Goal: Information Seeking & Learning: Learn about a topic

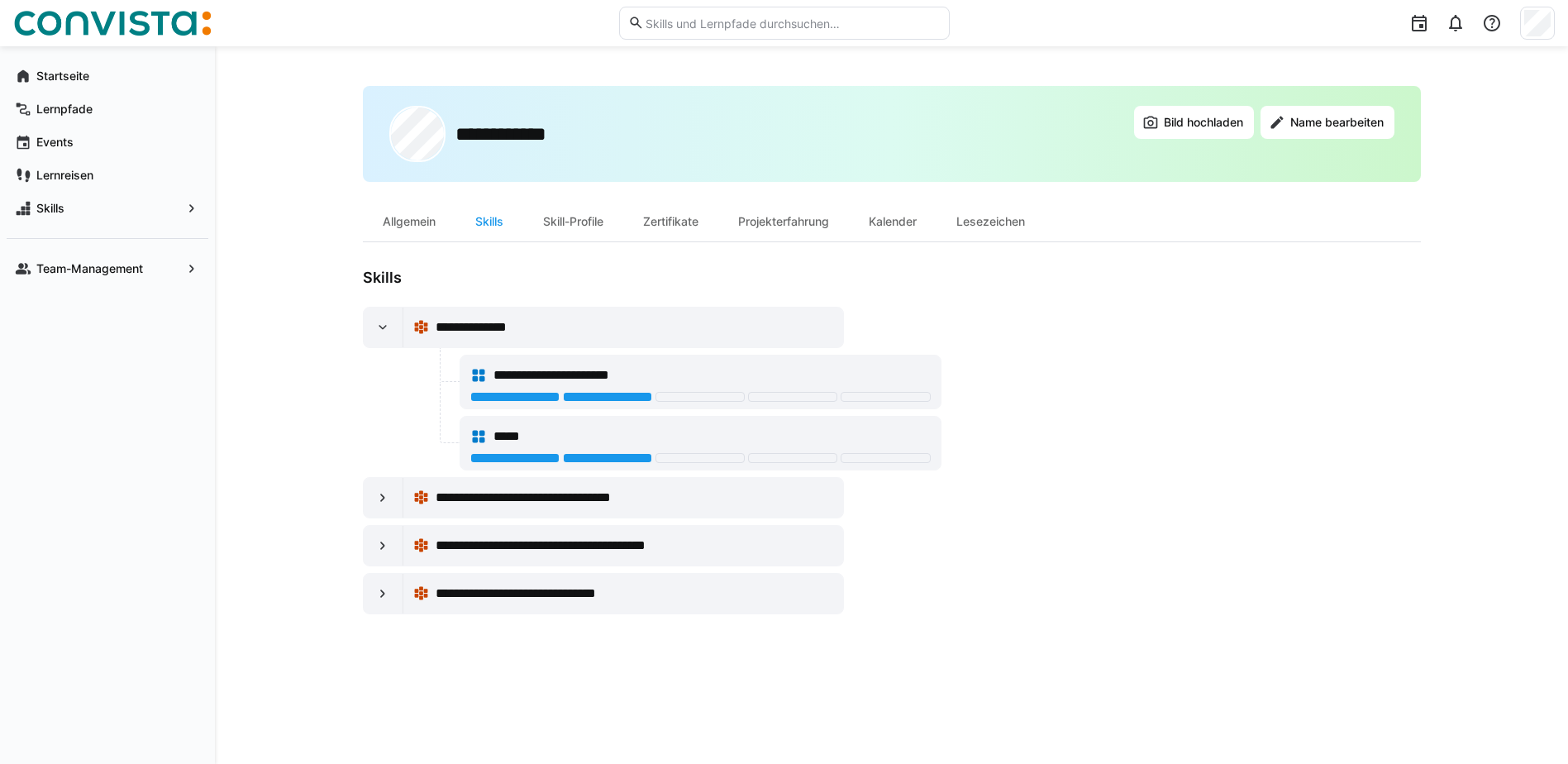
click at [413, 324] on eds-icon at bounding box center [421, 328] width 17 height 17
click at [416, 327] on eds-icon at bounding box center [421, 328] width 17 height 17
click at [60, 65] on div "Startseite" at bounding box center [107, 75] width 202 height 33
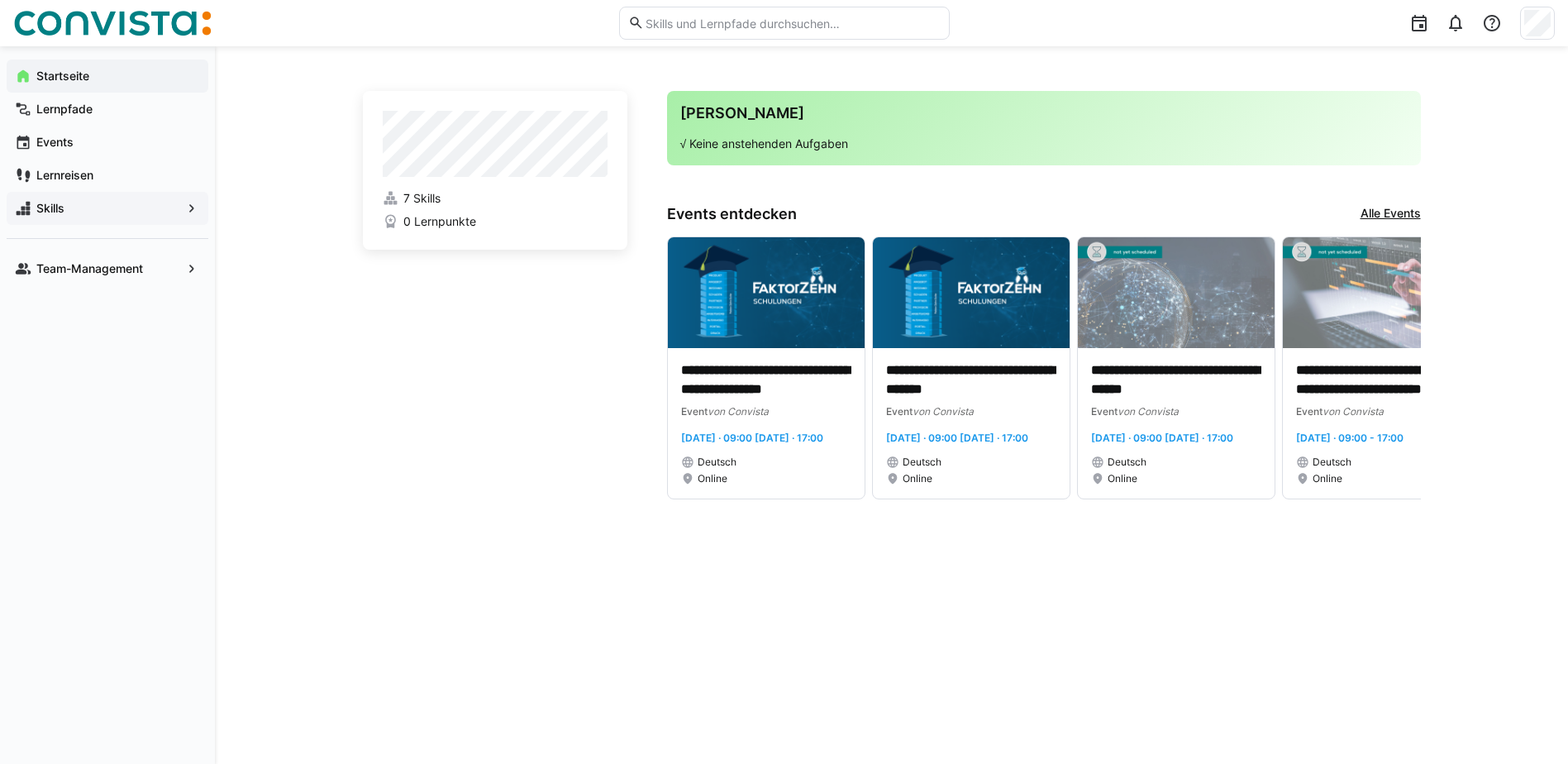
click at [186, 201] on eds-icon at bounding box center [192, 209] width 17 height 17
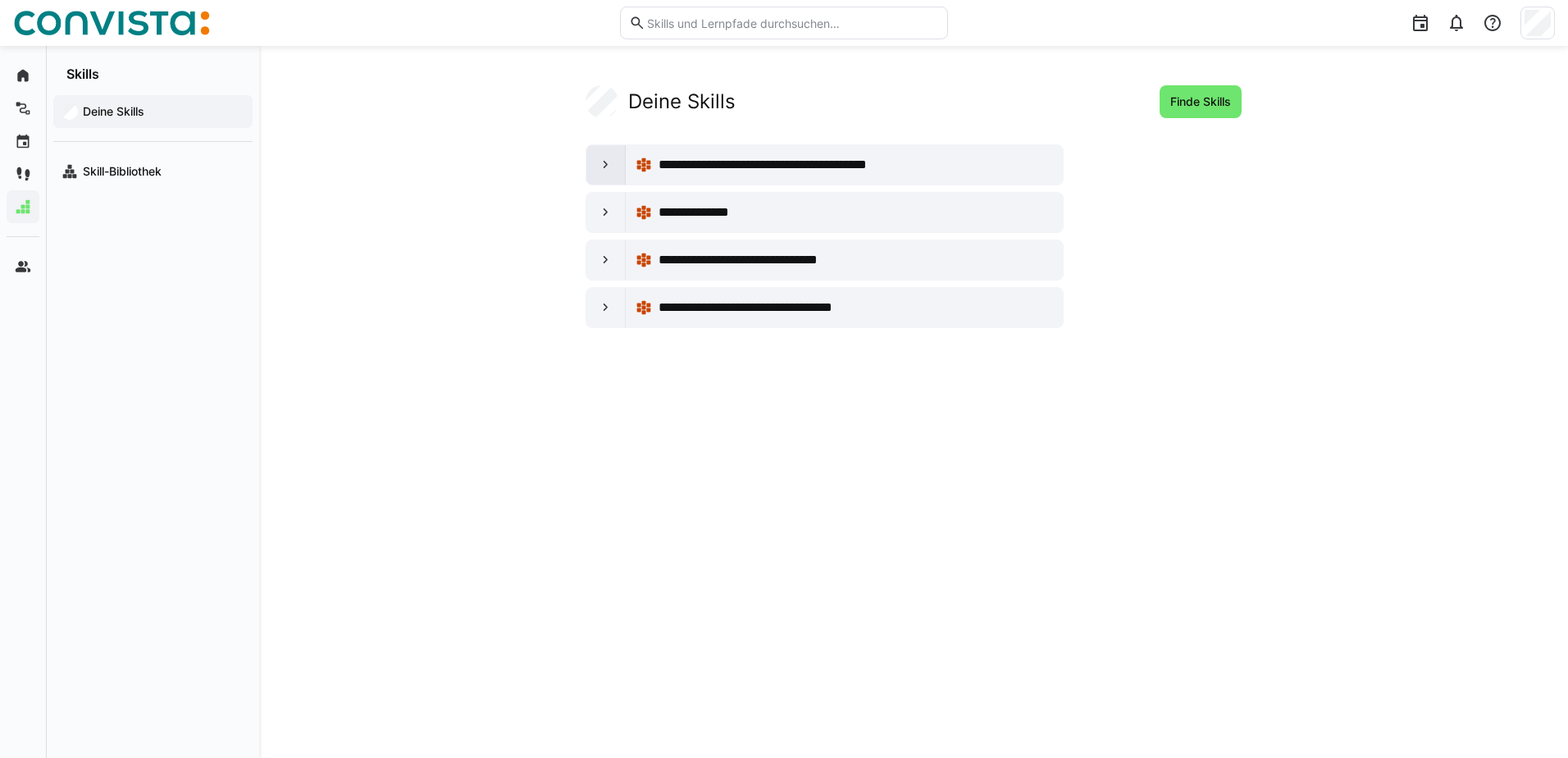
drag, startPoint x: 709, startPoint y: 163, endPoint x: 607, endPoint y: 168, distance: 102.1
click at [607, 168] on eds-icon at bounding box center [606, 165] width 17 height 17
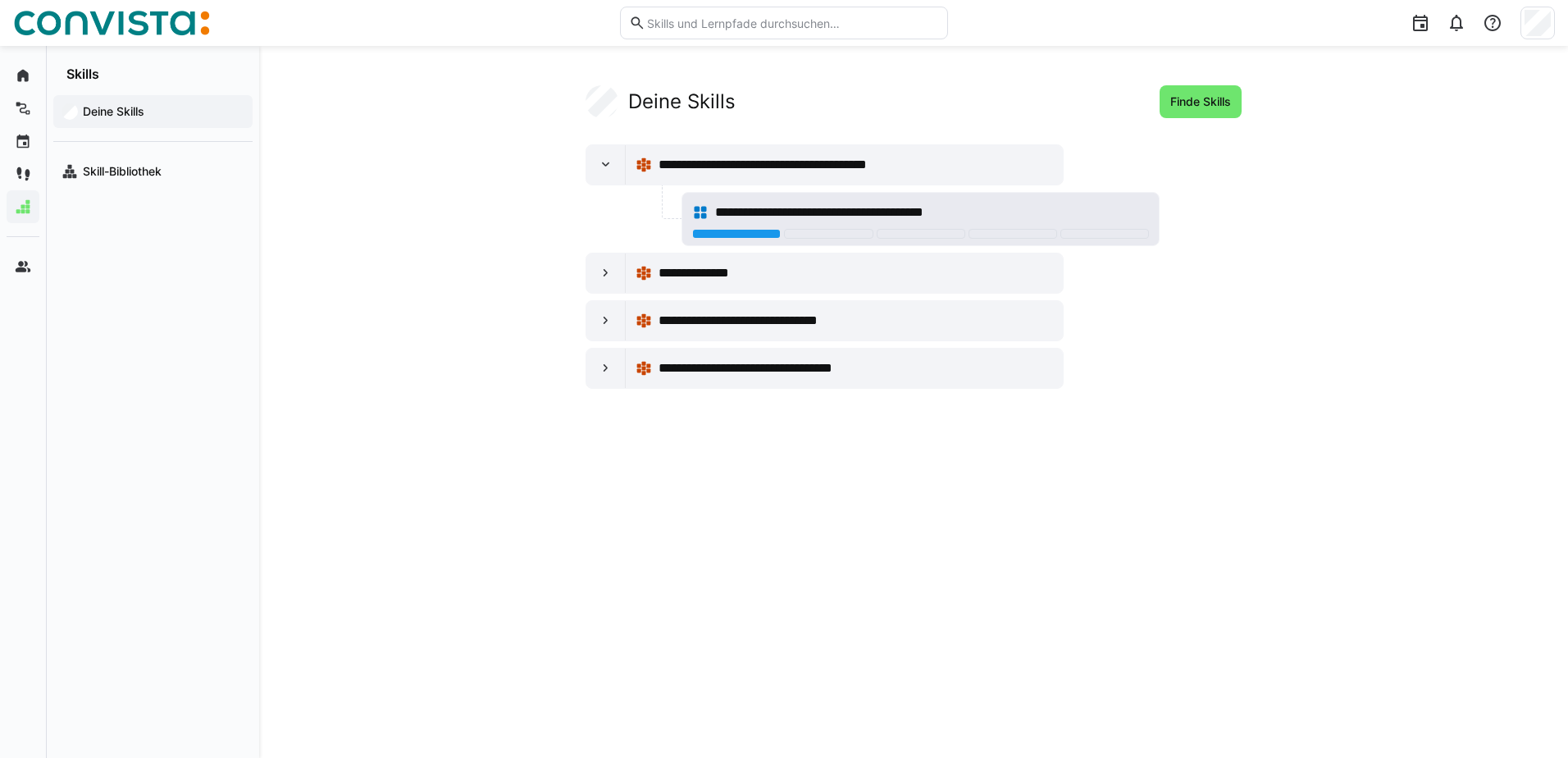
click at [698, 209] on eds-icon at bounding box center [700, 213] width 17 height 17
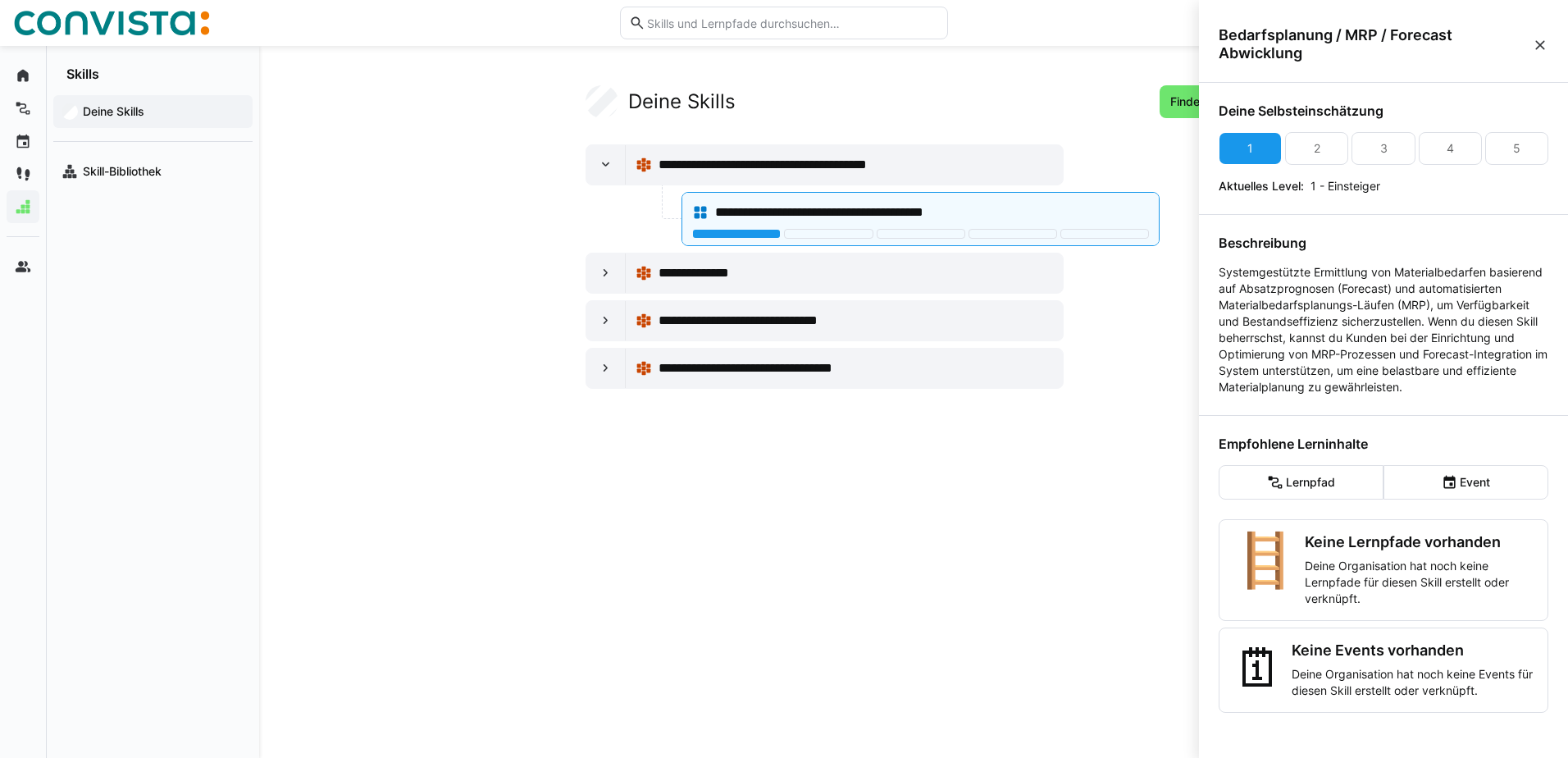
click at [1235, 99] on div "Deine Selbsteinschätzung 1 2 3 4 5 Aktuelles Level: 1 - Einsteiger Beschreibung…" at bounding box center [1383, 417] width 369 height 668
click at [1542, 46] on eds-icon at bounding box center [1540, 45] width 17 height 17
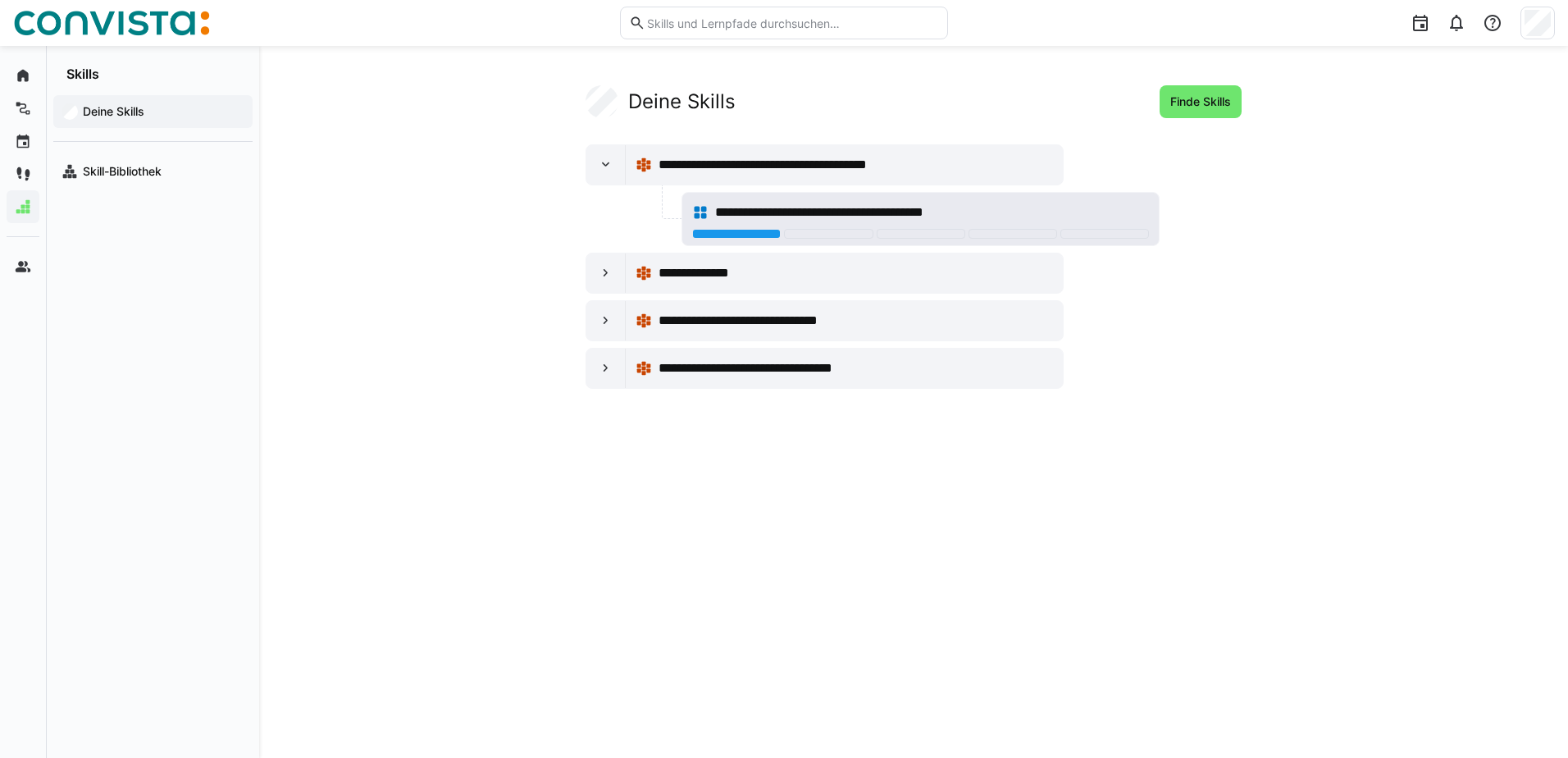
click at [700, 213] on eds-icon at bounding box center [700, 213] width 17 height 17
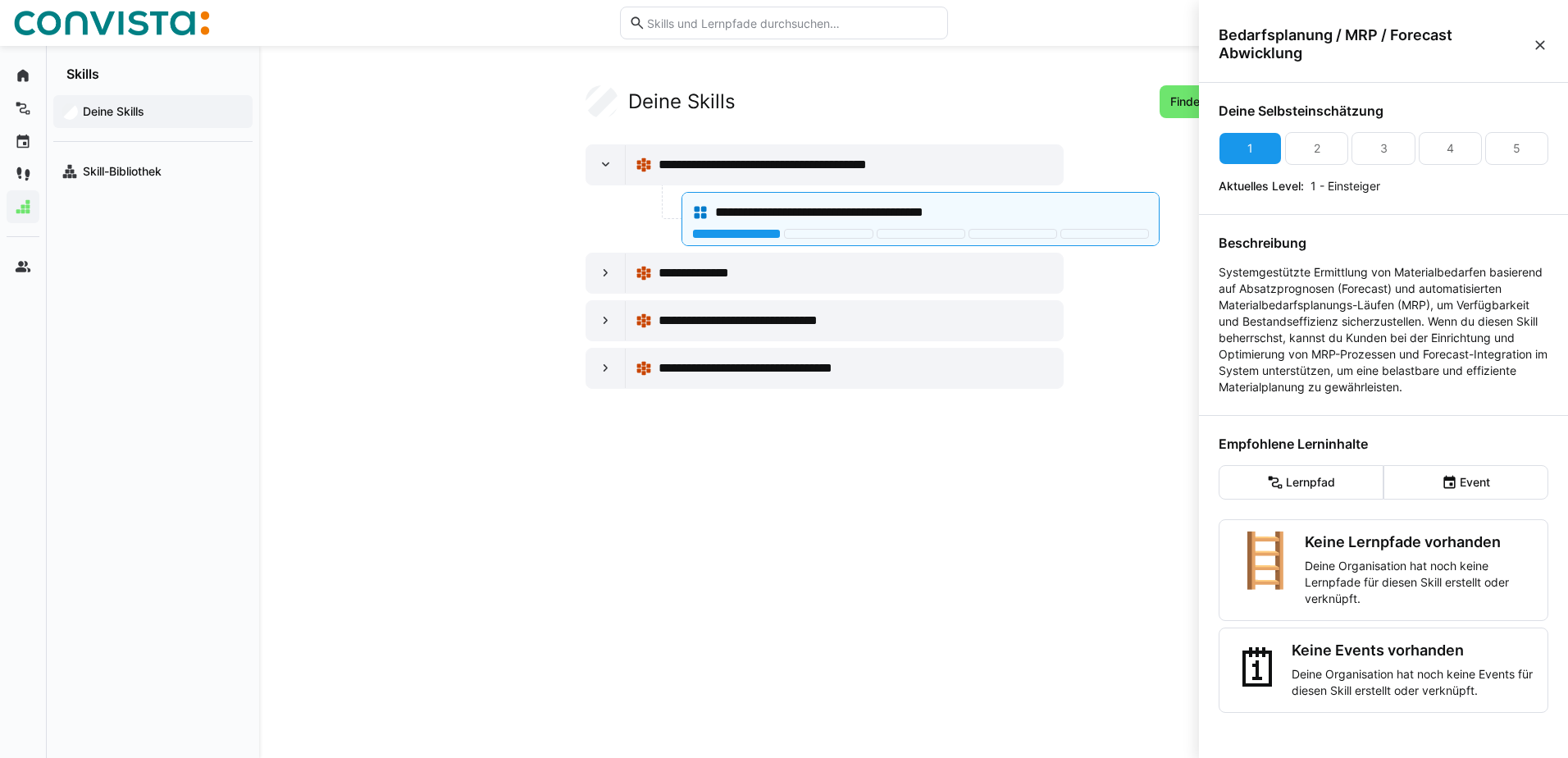
click at [1364, 47] on span "Bedarfsplanung / MRP / Forecast Abwicklung" at bounding box center [1375, 44] width 313 height 36
click at [1540, 44] on eds-icon at bounding box center [1540, 45] width 17 height 17
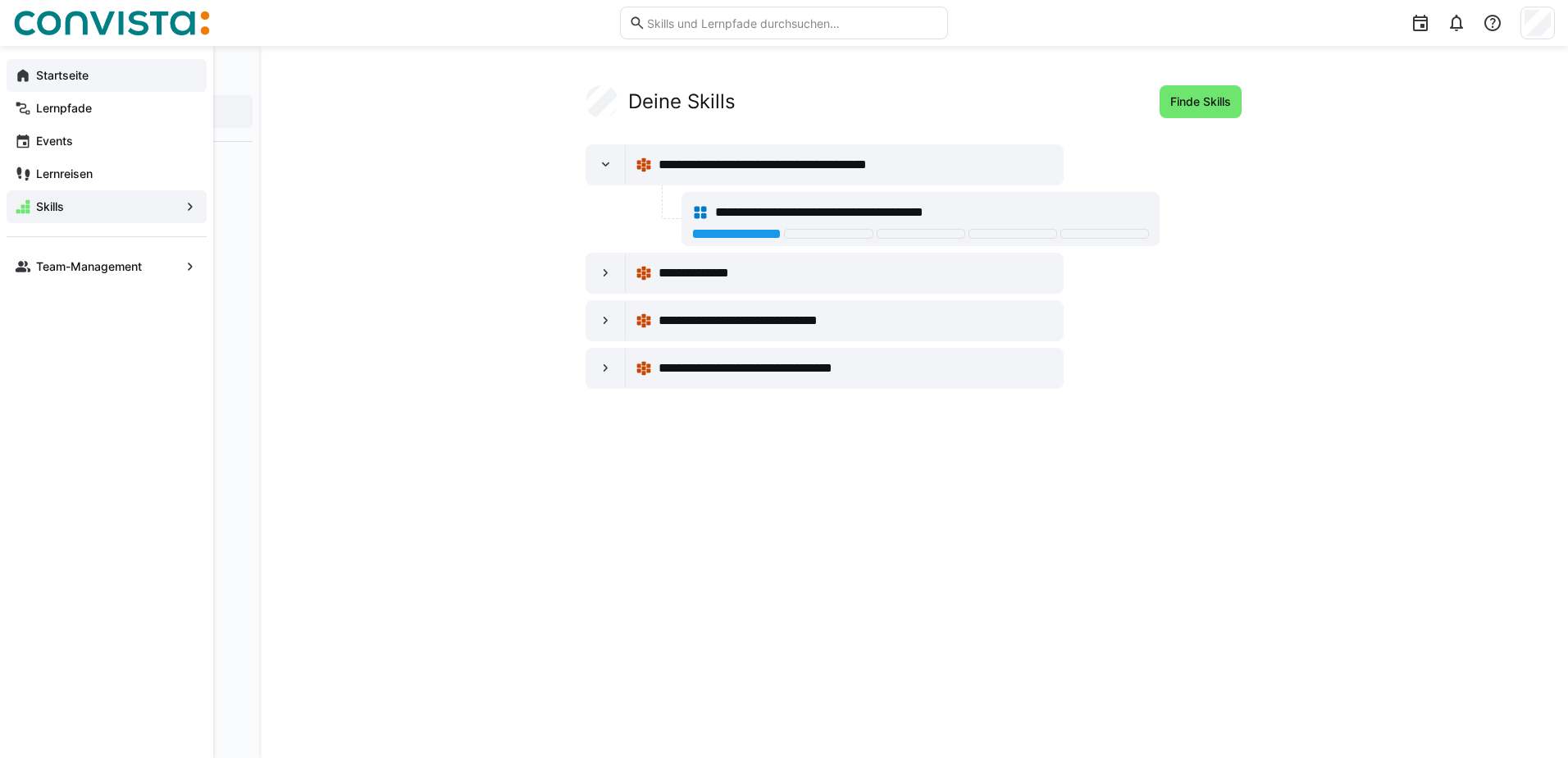
click at [21, 76] on eds-icon at bounding box center [23, 75] width 17 height 17
